Goal: Task Accomplishment & Management: Use online tool/utility

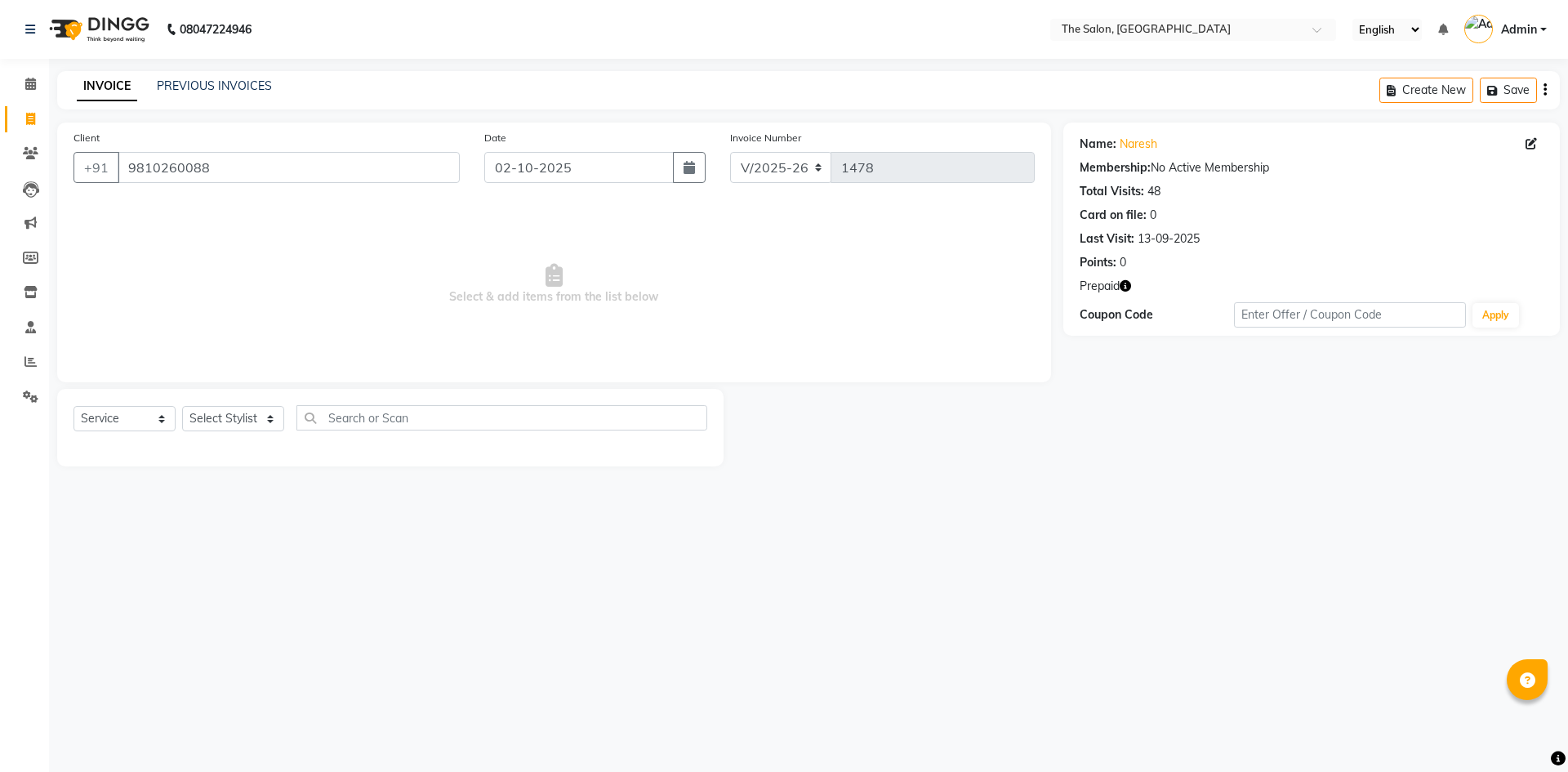
select select "4245"
select select "service"
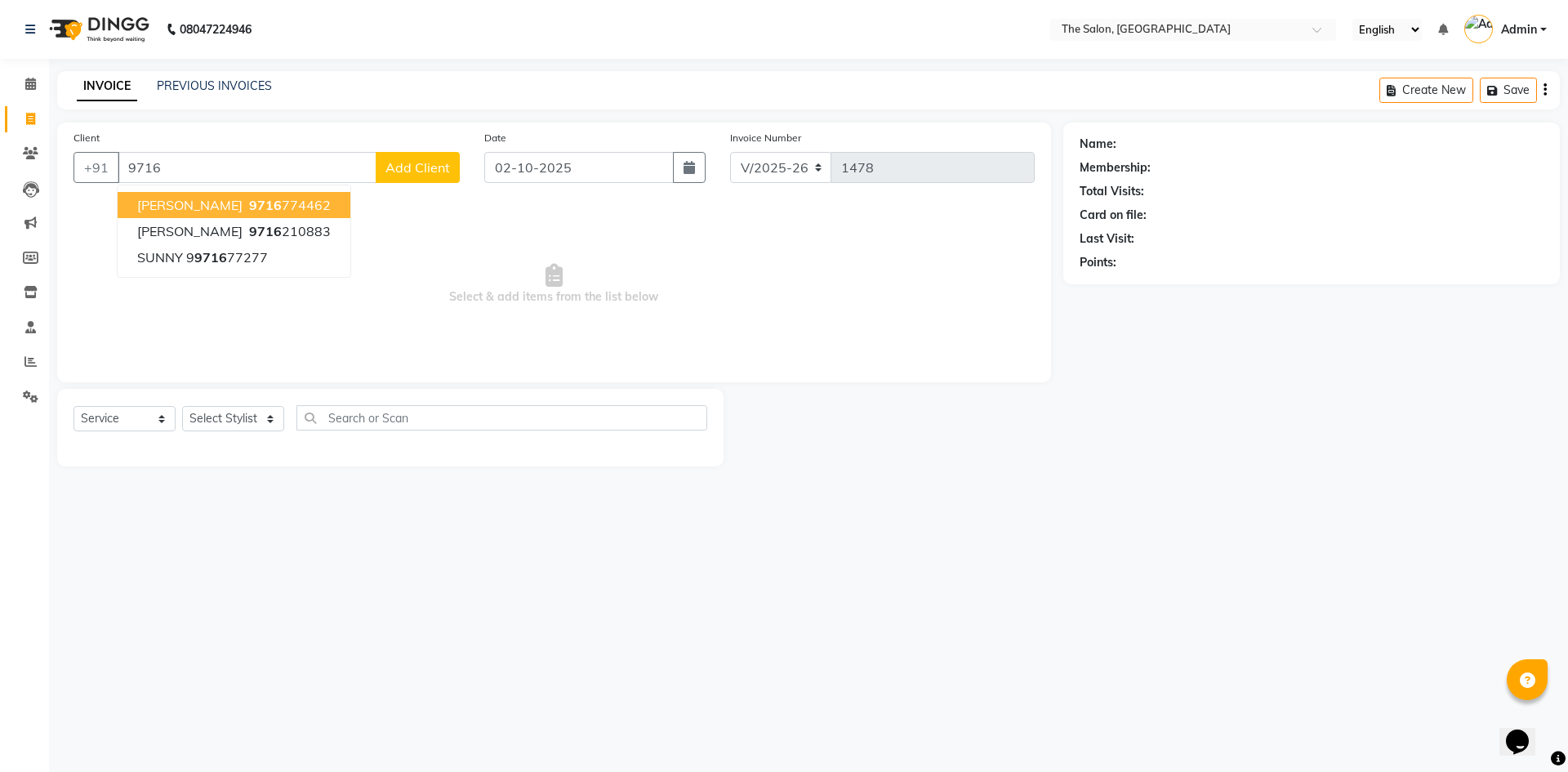
click at [315, 205] on ngb-highlight "9716 774462" at bounding box center [288, 204] width 85 height 16
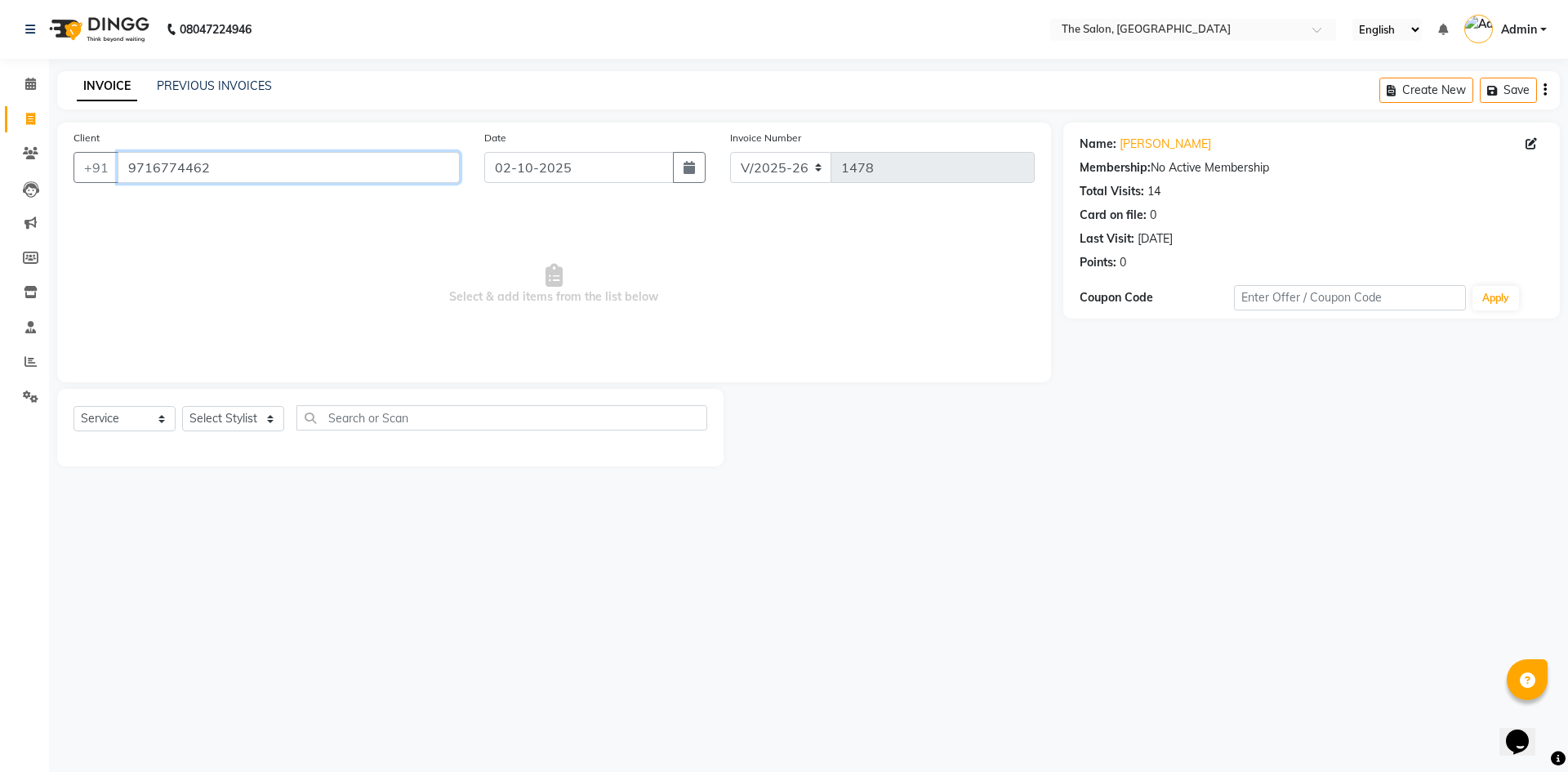
drag, startPoint x: 140, startPoint y: 160, endPoint x: 0, endPoint y: 143, distance: 141.0
click at [0, 160] on app-home "08047224946 Select Location × The Salon, Rajouri Garden English ENGLISH Español…" at bounding box center [784, 246] width 1568 height 491
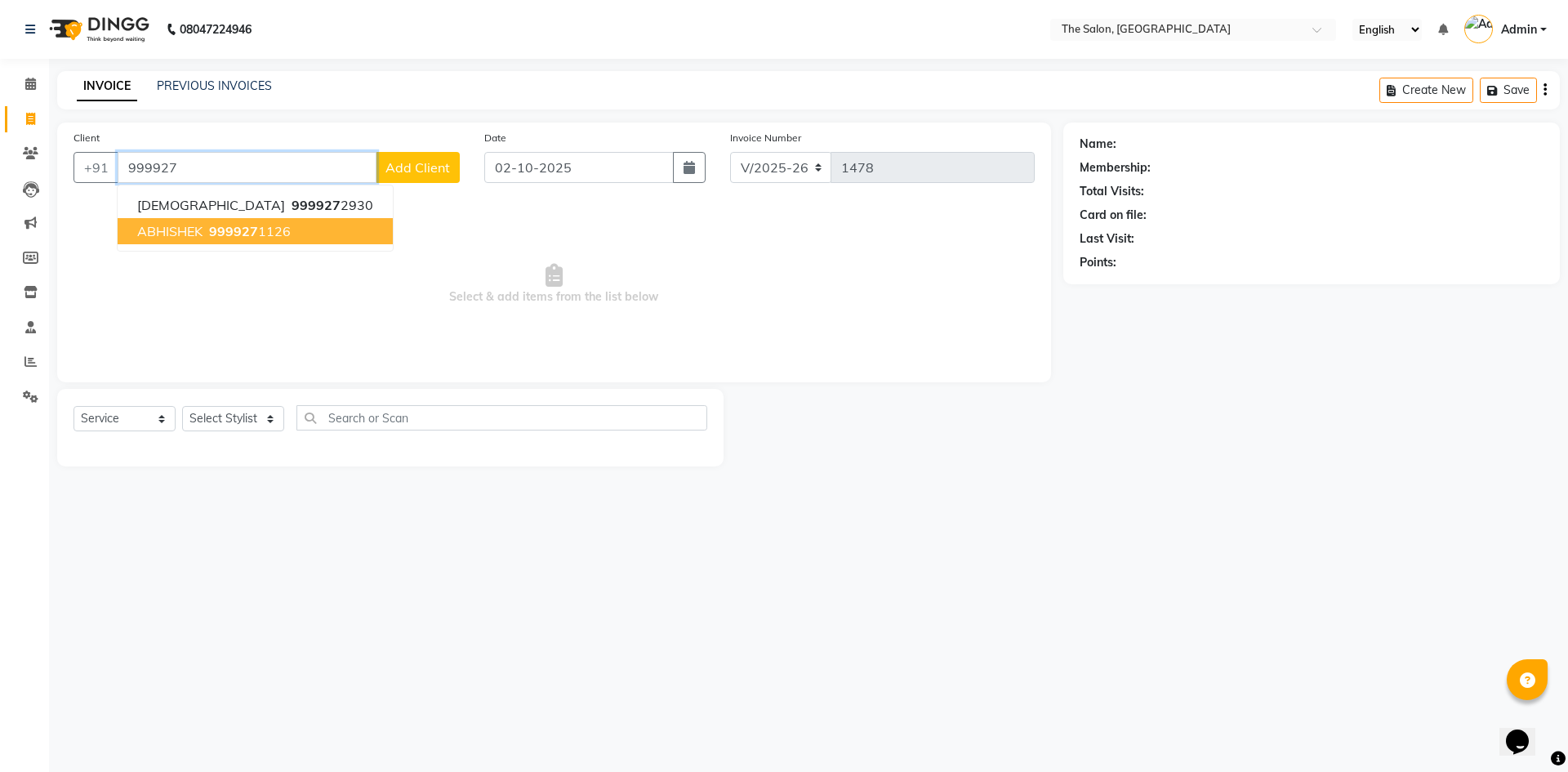
click at [189, 234] on span "ABHISHEK" at bounding box center [170, 231] width 65 height 16
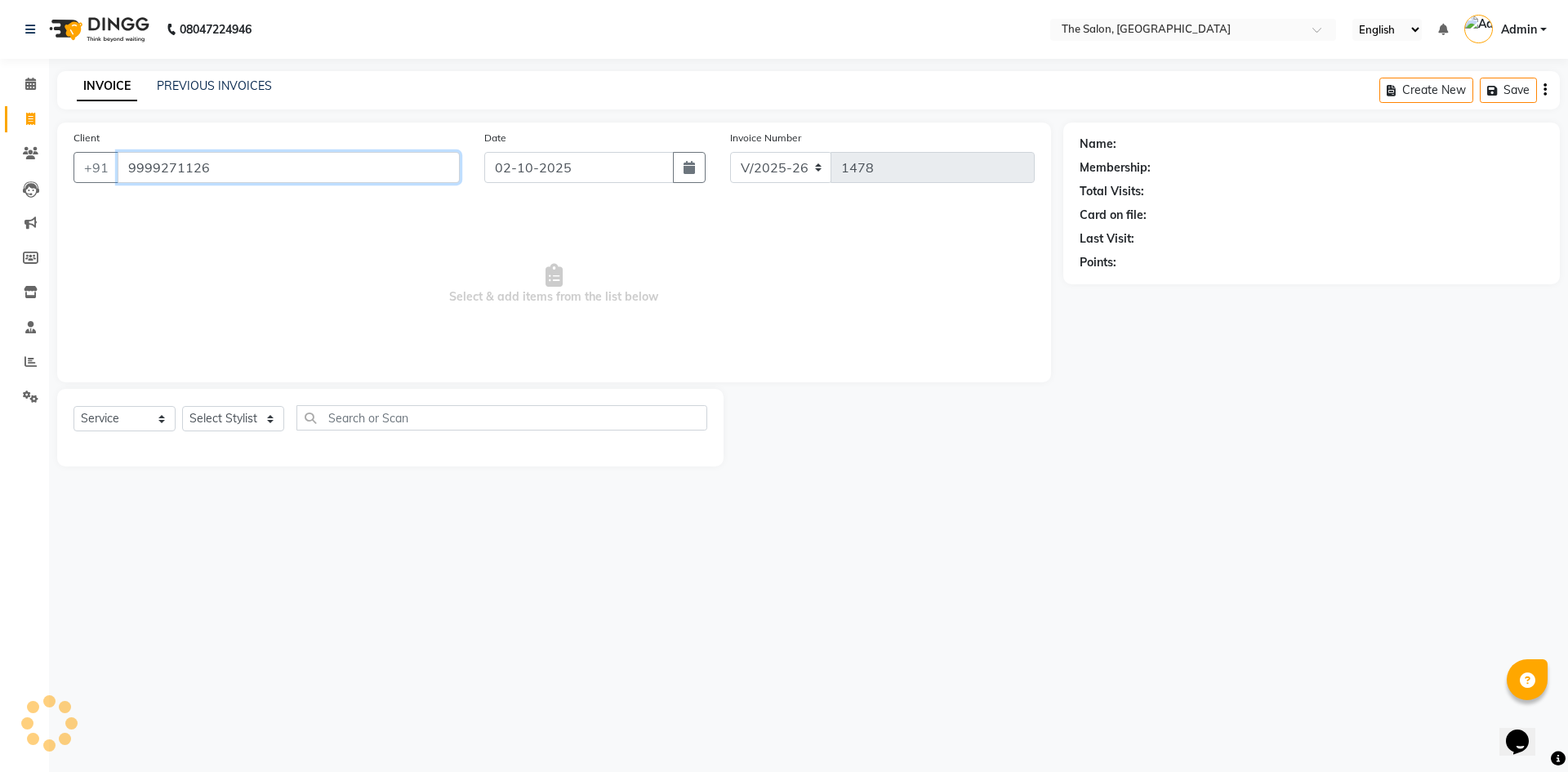
type input "9999271126"
click at [1127, 288] on icon "button" at bounding box center [1125, 286] width 11 height 11
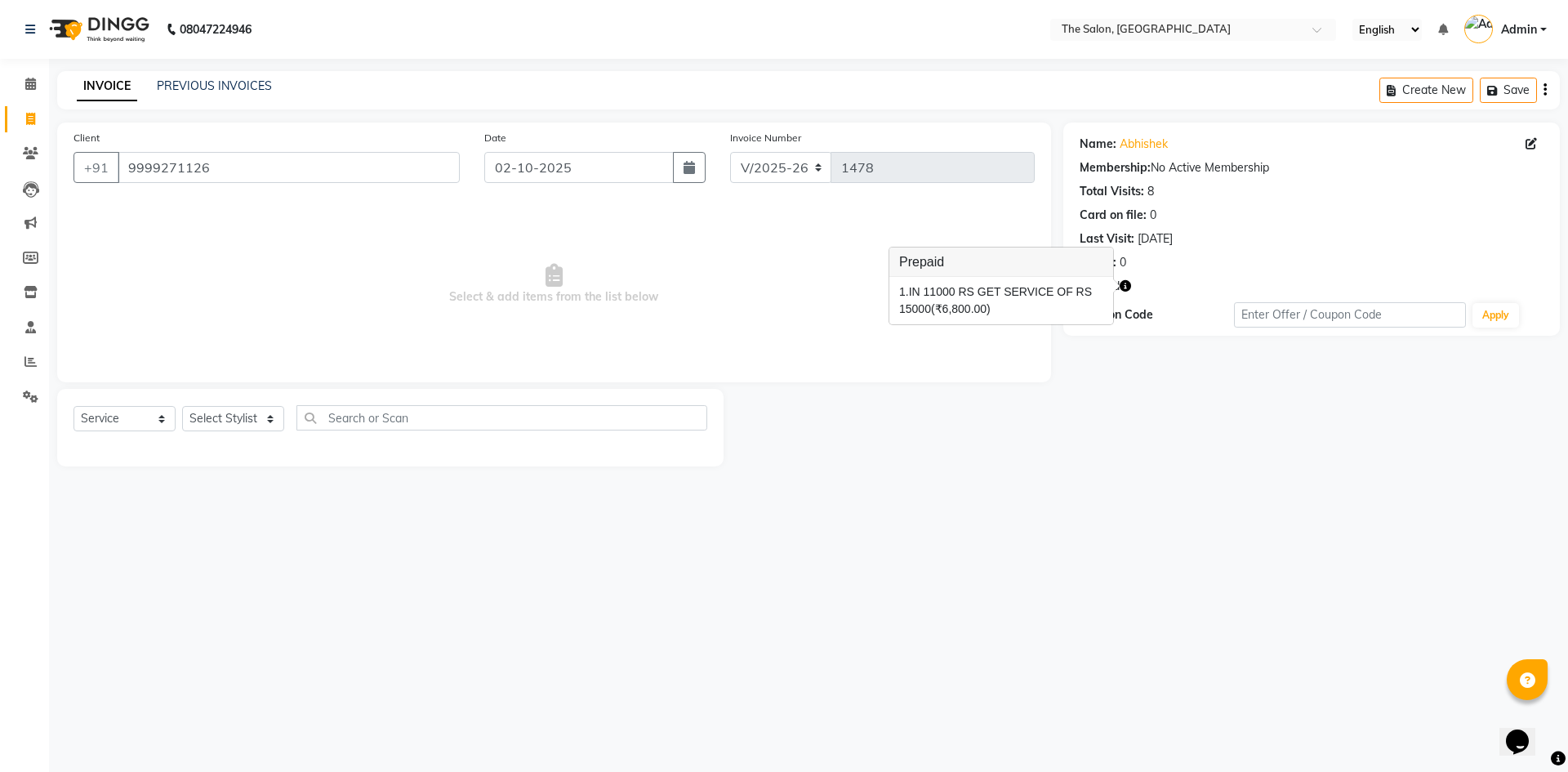
click at [741, 279] on span "Select & add items from the list below" at bounding box center [554, 284] width 961 height 163
click at [233, 421] on select "Select Stylist [PERSON_NAME] [PERSON_NAME] AKASH [PERSON_NAME] ARJUN [PERSON_NA…" at bounding box center [233, 418] width 102 height 25
select select "22748"
click at [182, 406] on select "Select Stylist [PERSON_NAME] [PERSON_NAME] AKASH [PERSON_NAME] ARJUN [PERSON_NA…" at bounding box center [233, 418] width 102 height 25
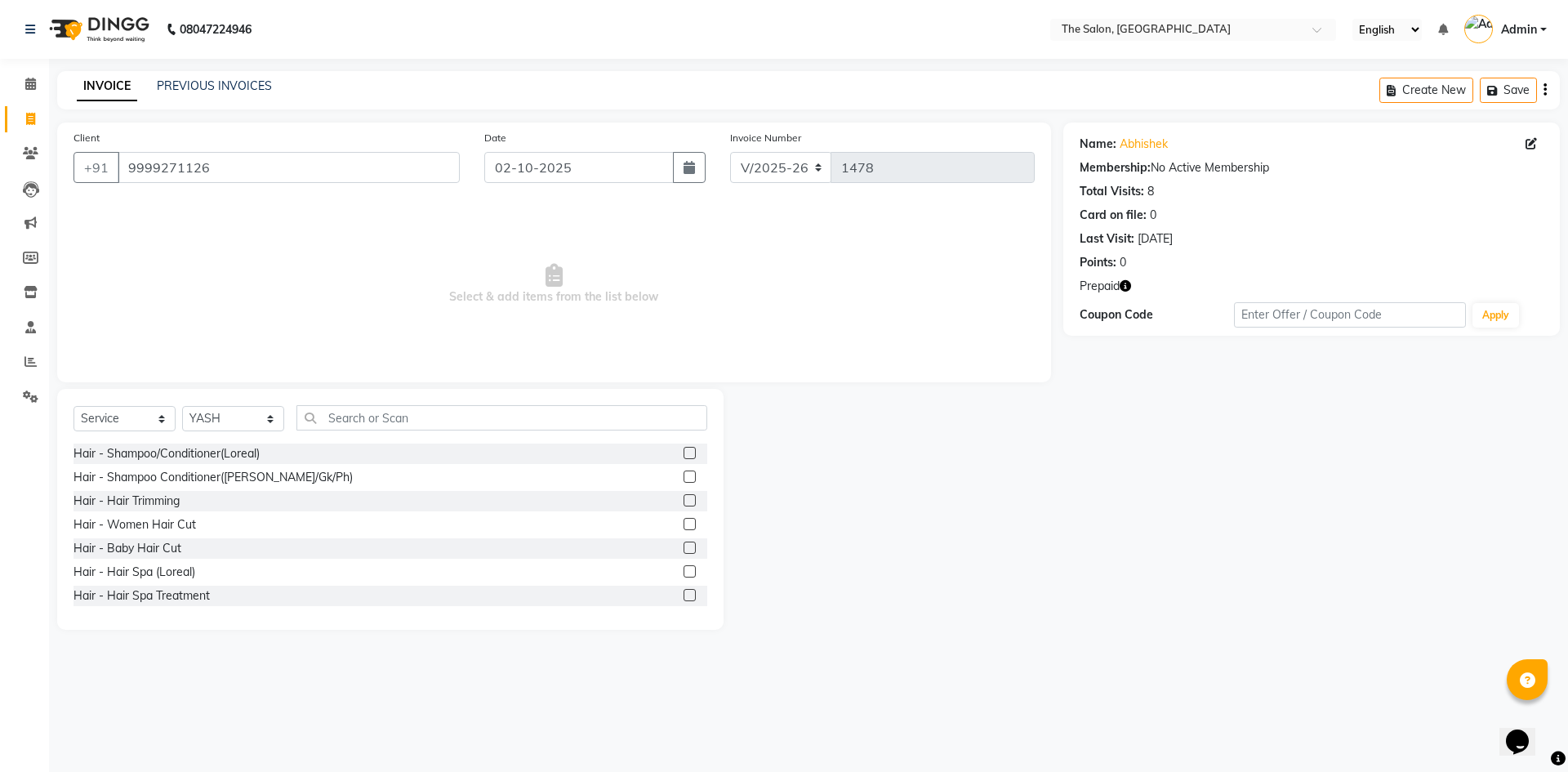
click at [1131, 282] on icon "button" at bounding box center [1125, 286] width 11 height 11
click at [818, 269] on span "Select & add items from the list below" at bounding box center [554, 284] width 961 height 163
click at [492, 424] on input "text" at bounding box center [501, 417] width 411 height 25
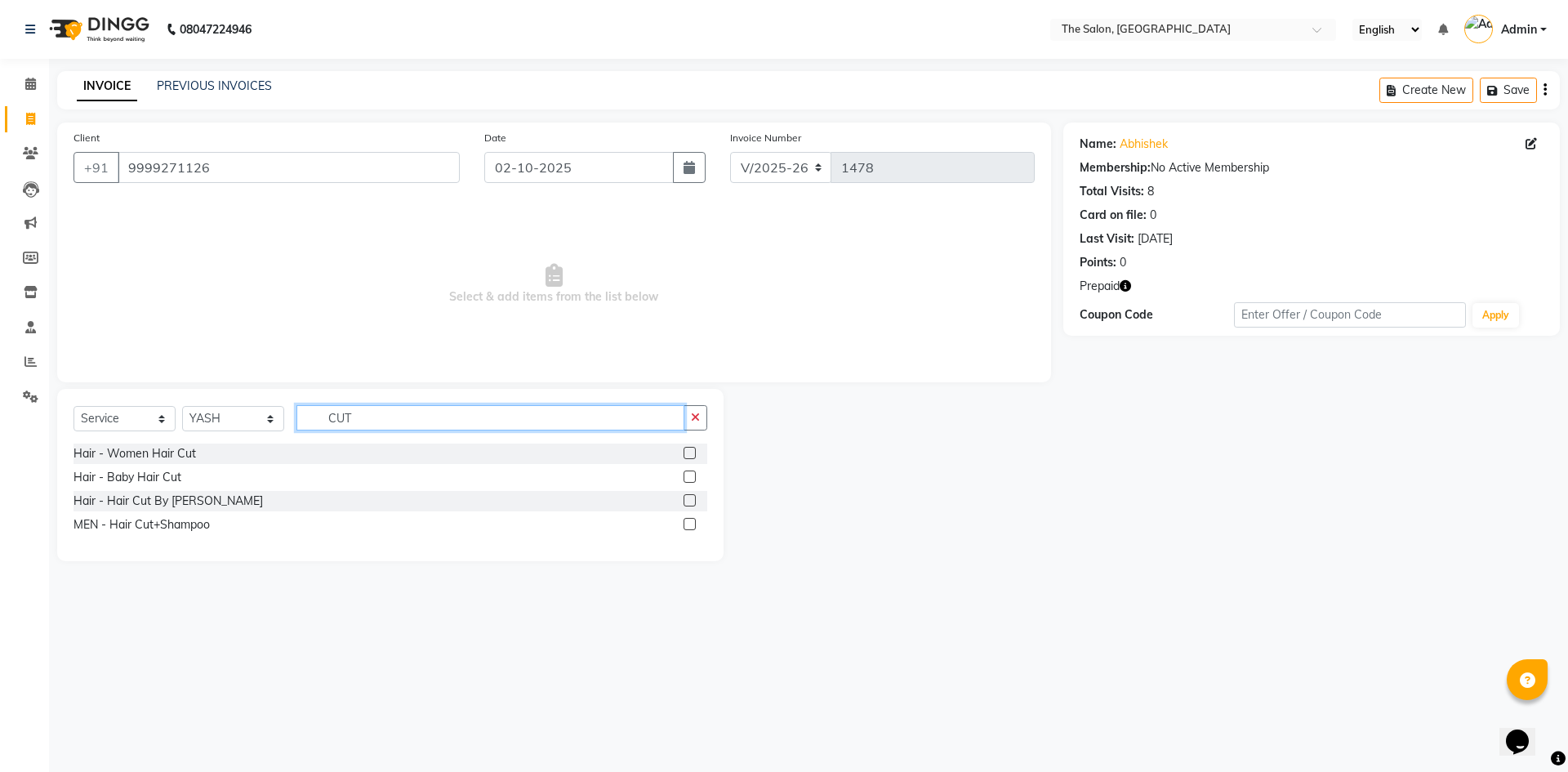
type input "CUT"
click at [695, 523] on label at bounding box center [689, 524] width 12 height 12
click at [694, 523] on input "checkbox" at bounding box center [688, 524] width 10 height 10
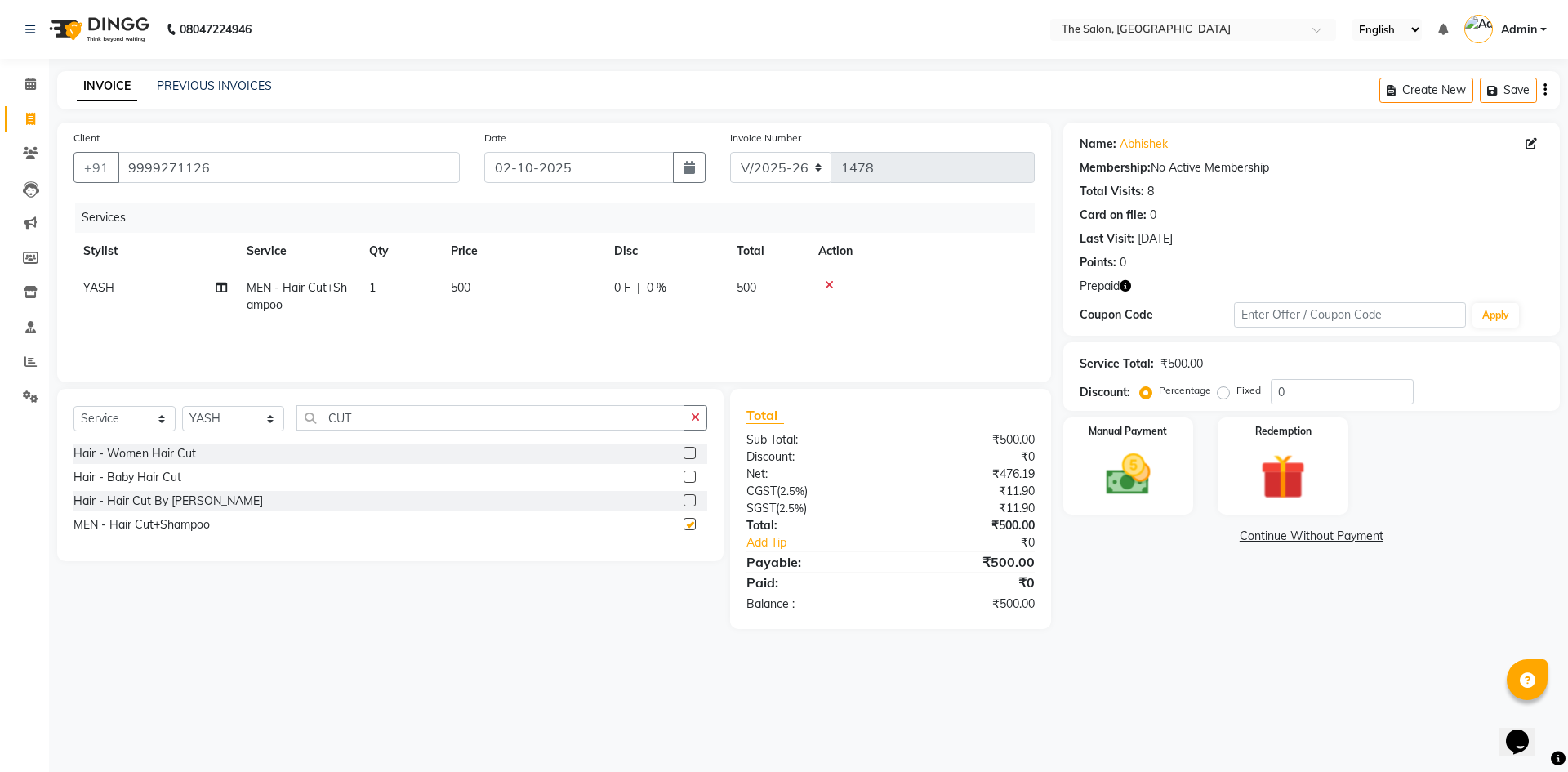
checkbox input "false"
drag, startPoint x: 437, startPoint y: 427, endPoint x: 273, endPoint y: 418, distance: 164.2
click at [273, 418] on div "Select Service Product Membership Package Voucher Prepaid Gift Card Select Styl…" at bounding box center [390, 424] width 634 height 38
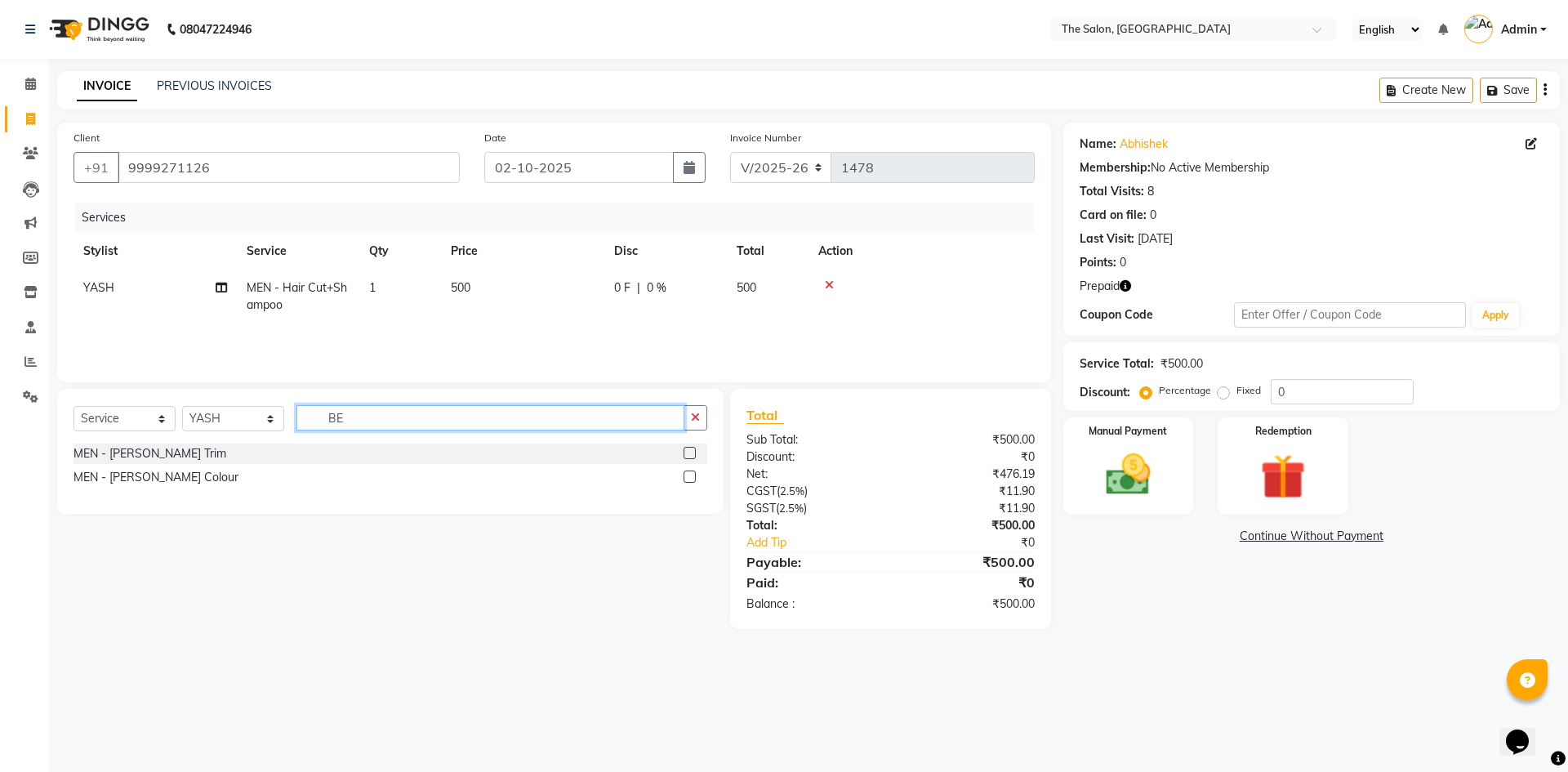
type input "BE"
click at [687, 451] on label at bounding box center [689, 452] width 12 height 12
click at [687, 451] on input "checkbox" at bounding box center [688, 453] width 10 height 10
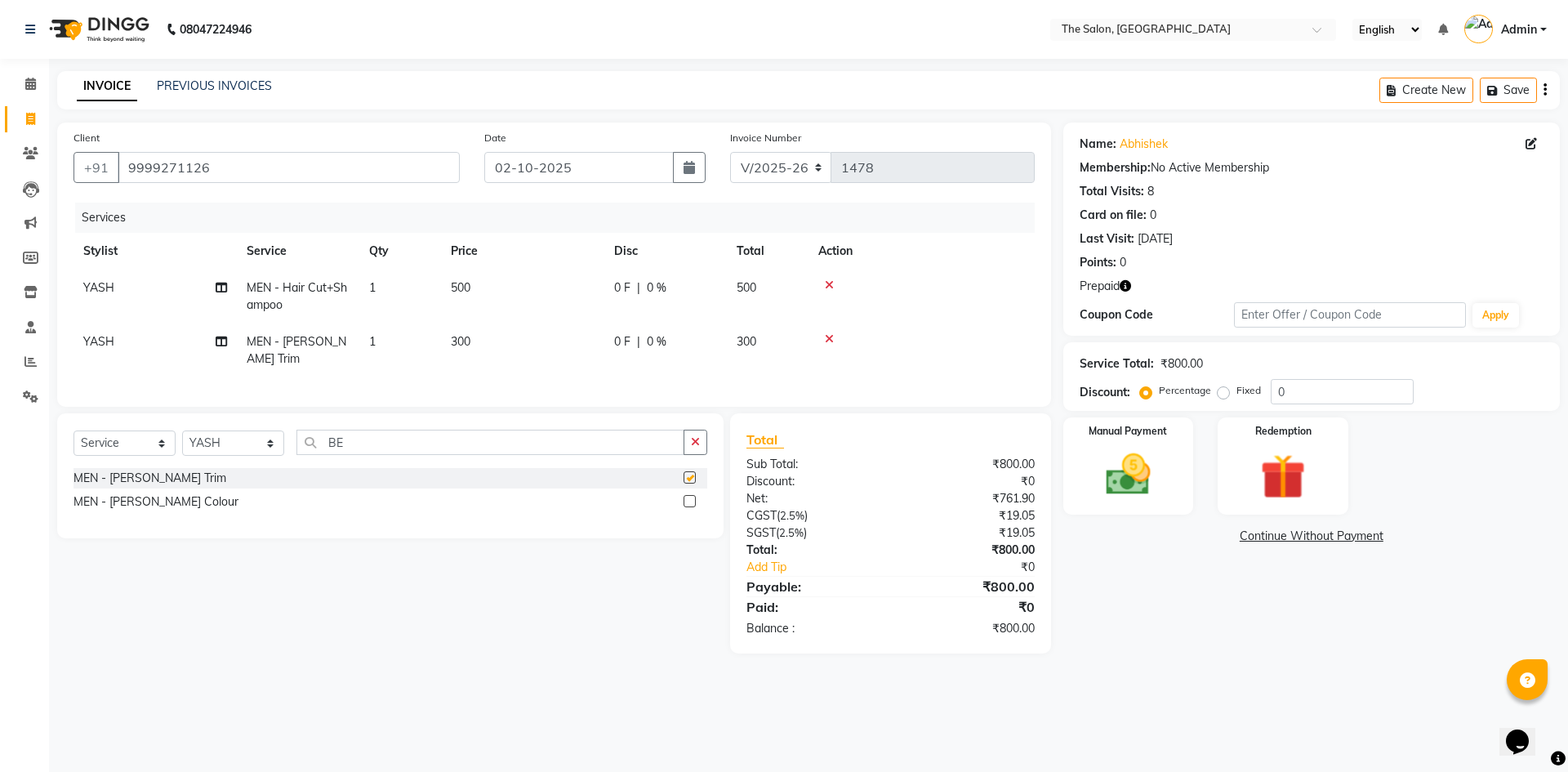
checkbox input "false"
click at [1318, 454] on img at bounding box center [1282, 476] width 76 height 58
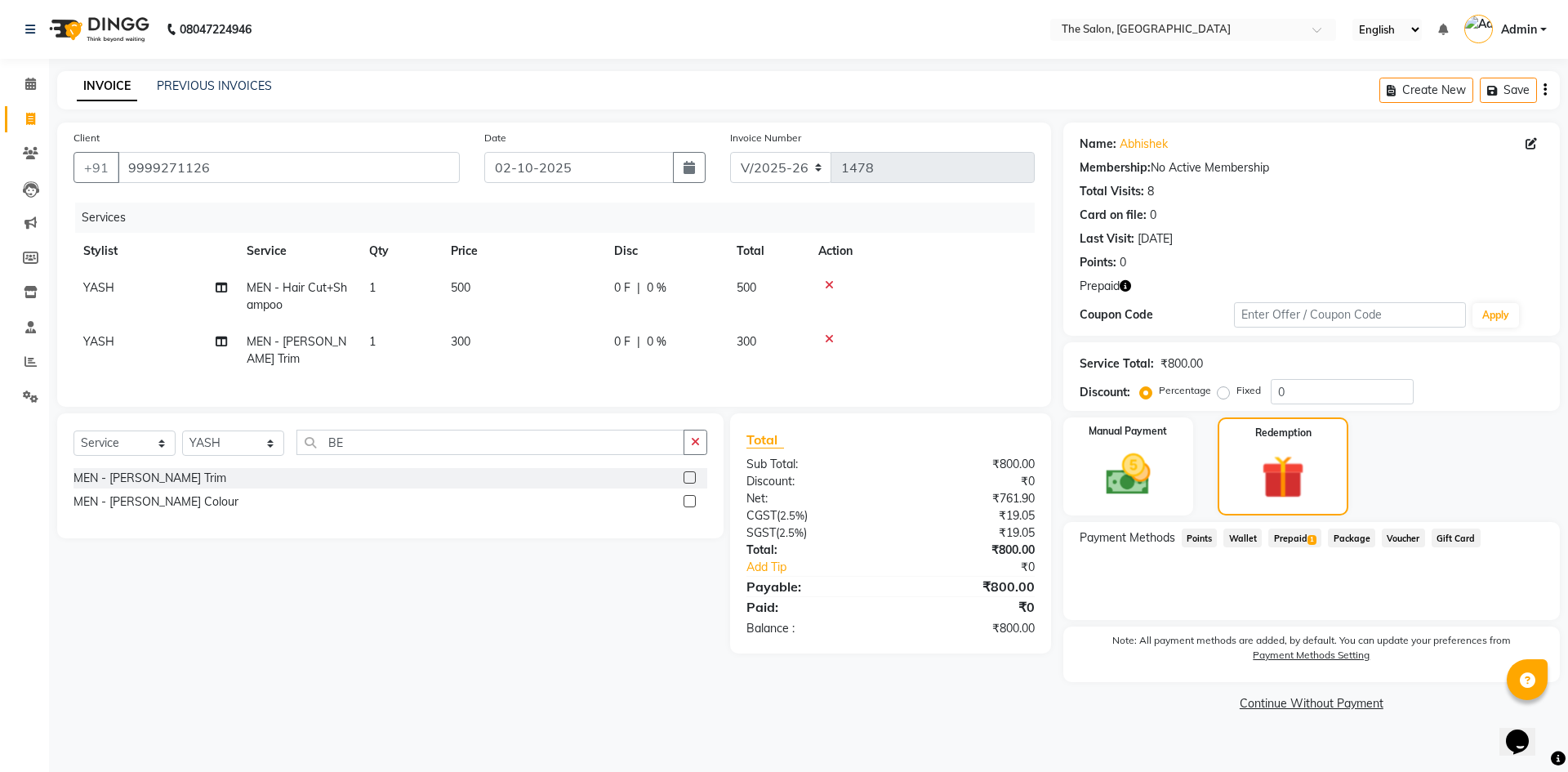
click at [1280, 529] on span "Prepaid 1" at bounding box center [1294, 538] width 53 height 19
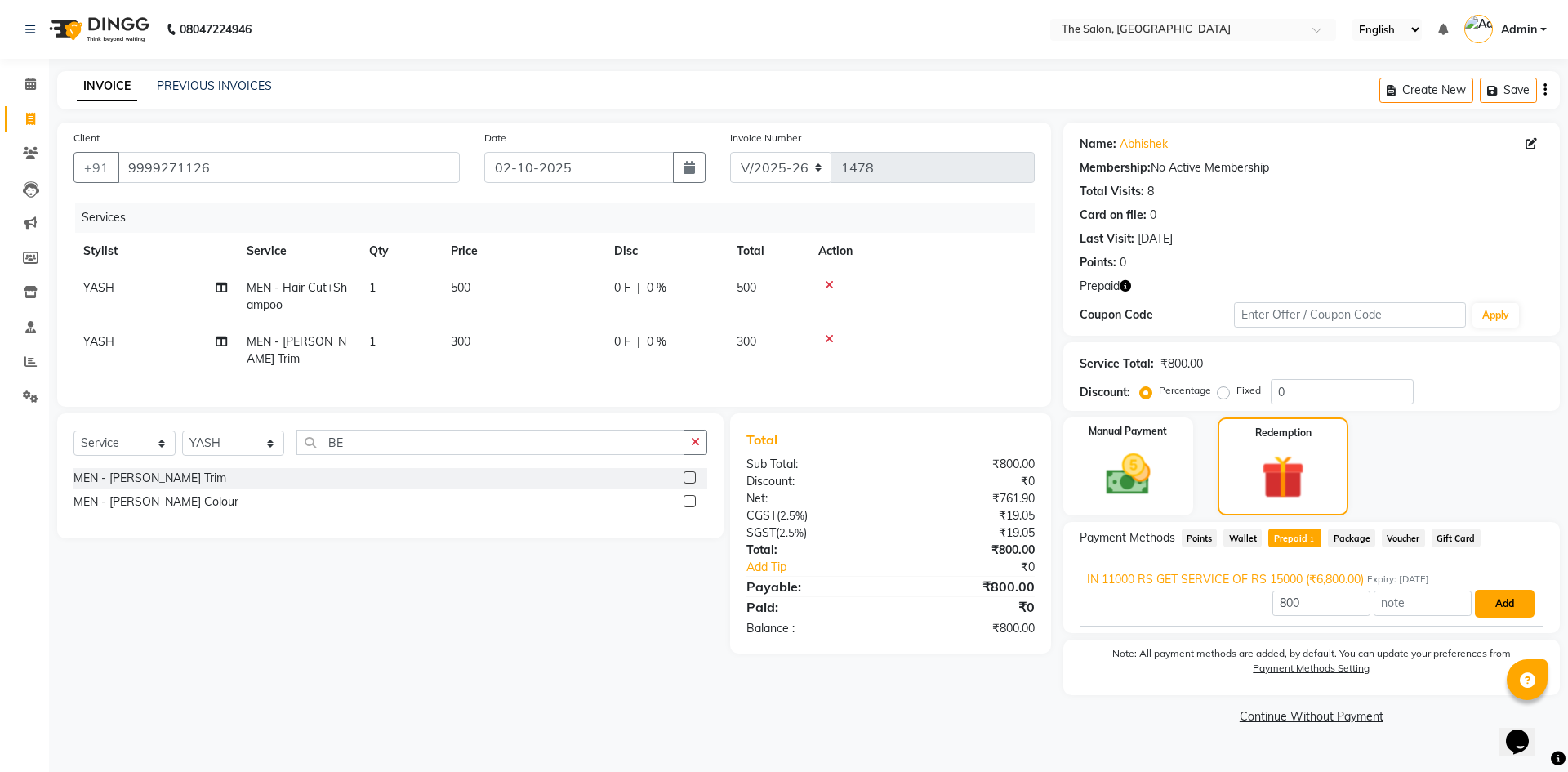
click at [1506, 606] on button "Add" at bounding box center [1505, 603] width 60 height 28
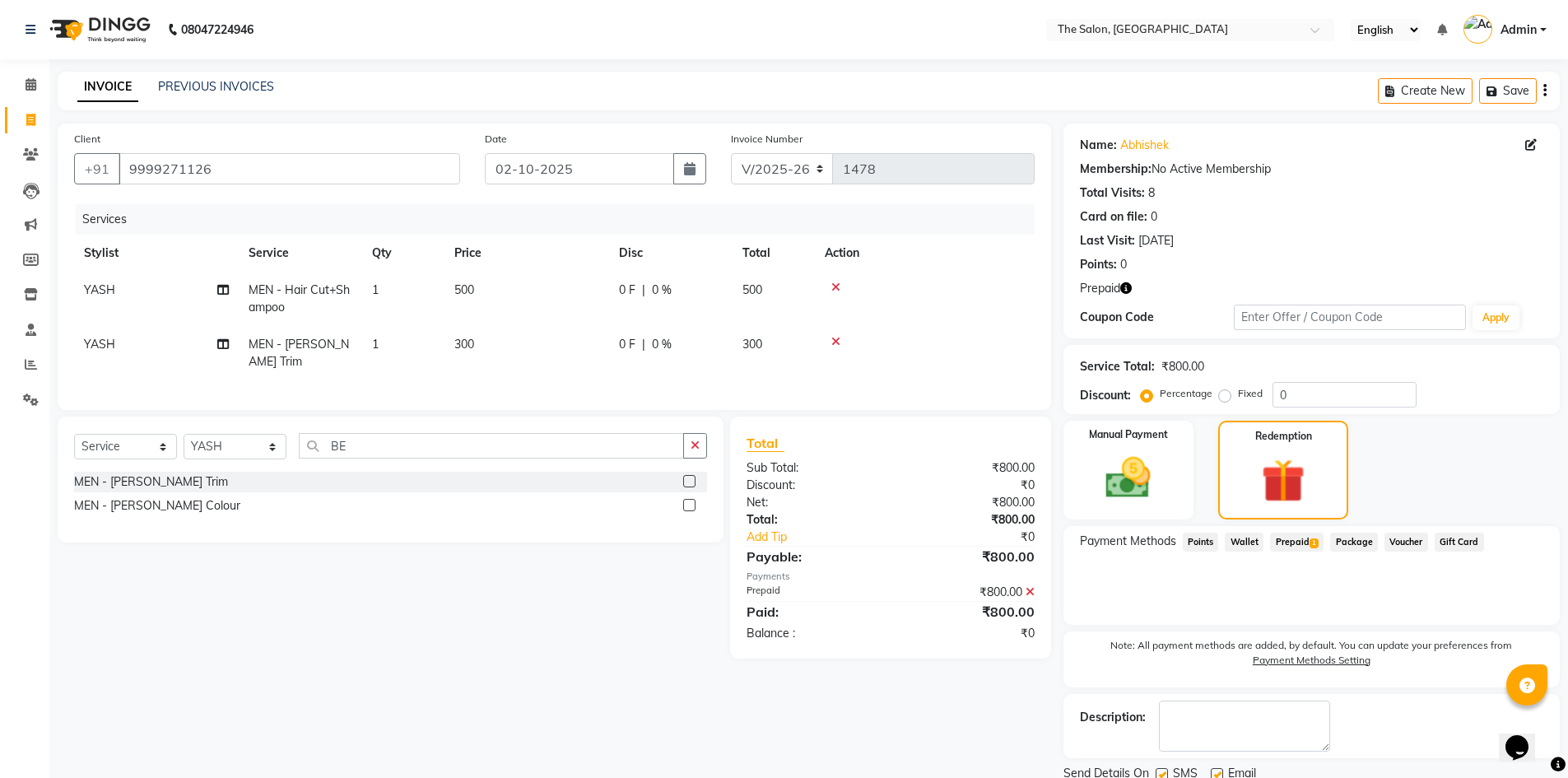
scroll to position [61, 0]
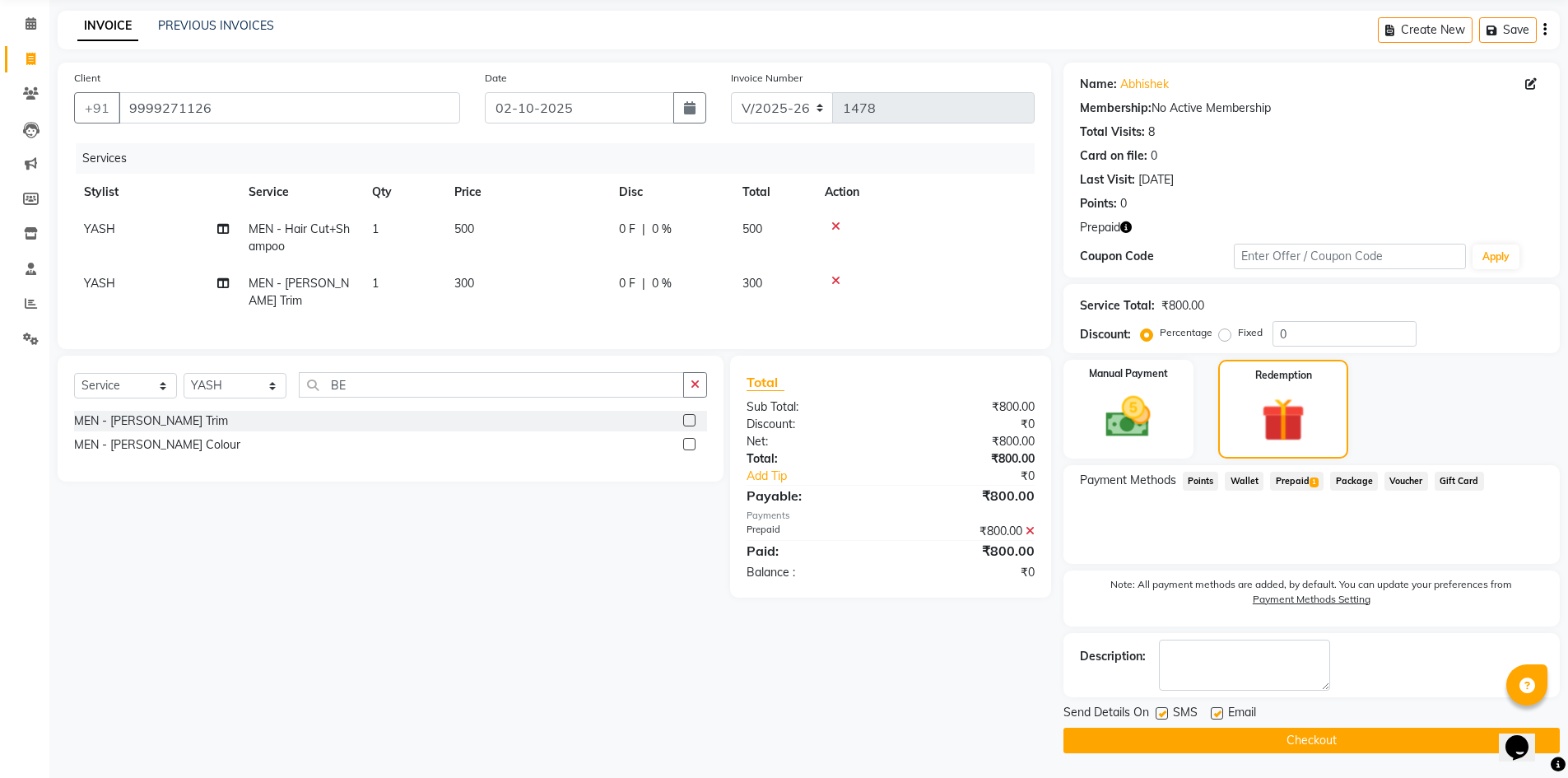
click at [1300, 735] on button "Checkout" at bounding box center [1311, 739] width 496 height 25
